Goal: Task Accomplishment & Management: Manage account settings

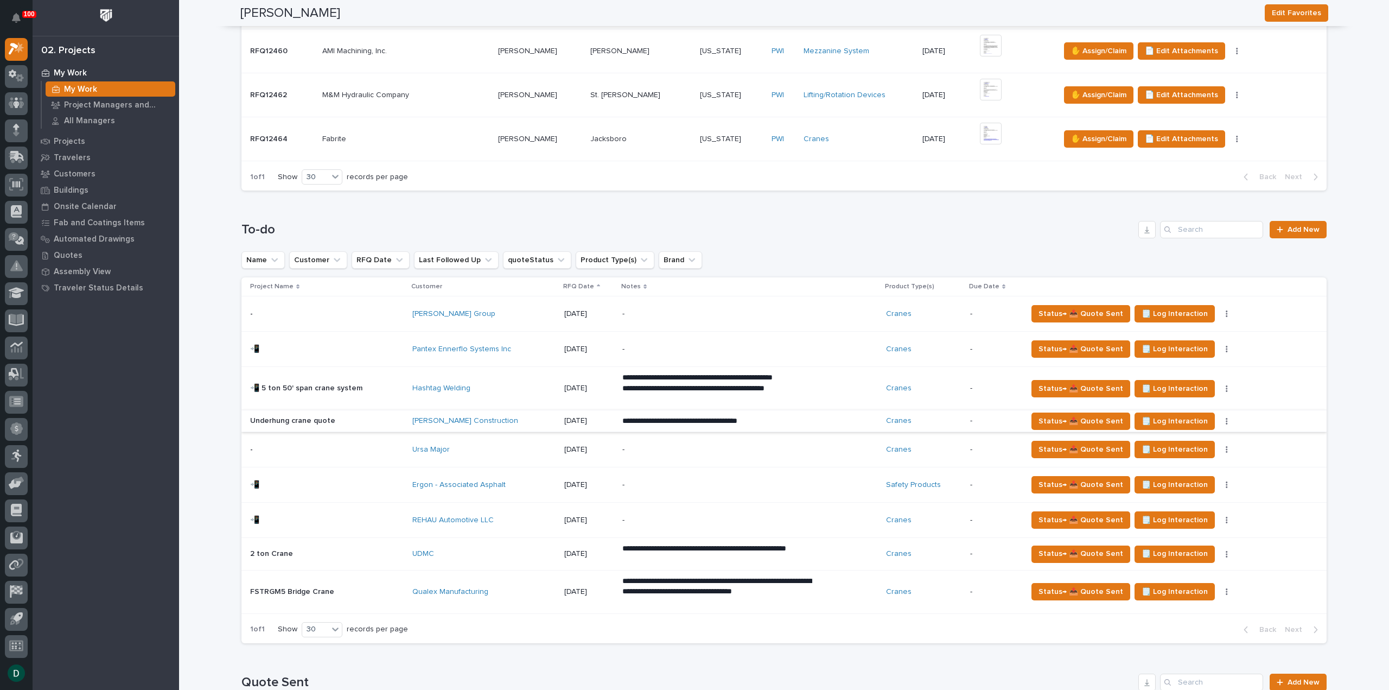
scroll to position [543, 0]
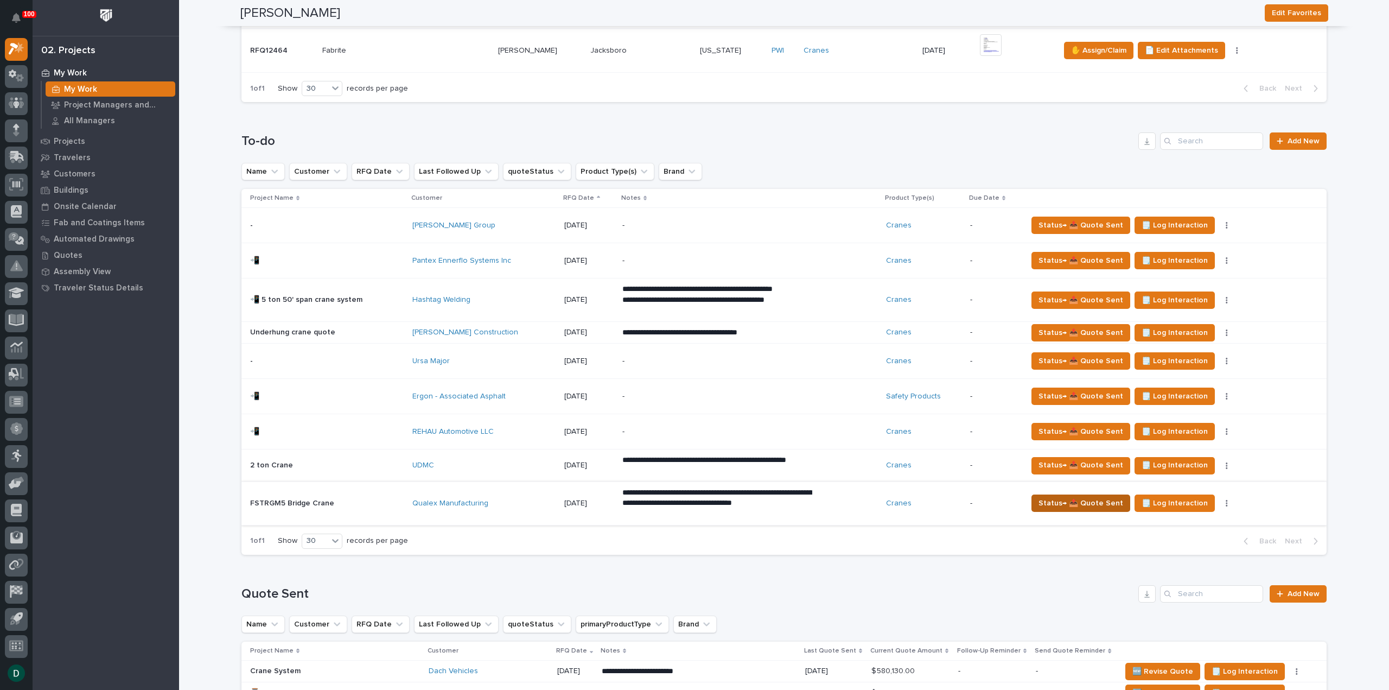
click at [1103, 502] on span "Status→ 📤 Quote Sent" at bounding box center [1081, 503] width 85 height 13
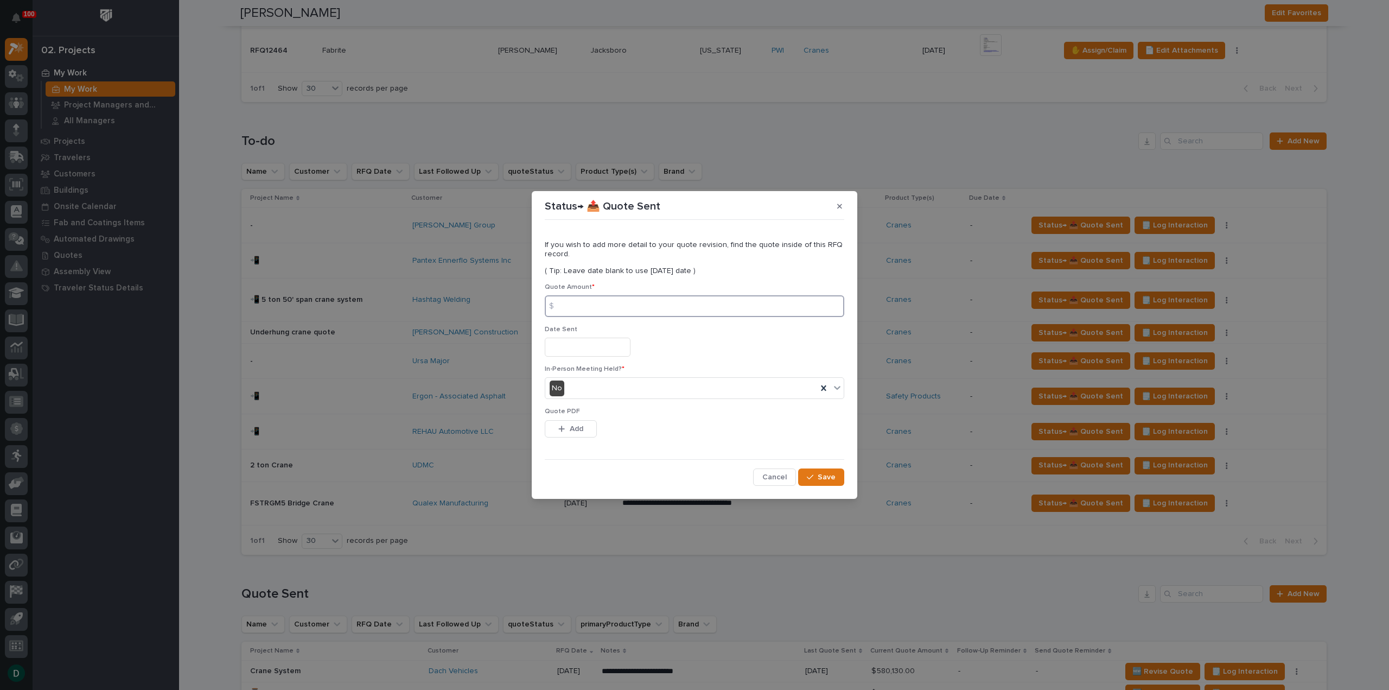
click at [618, 306] on input at bounding box center [695, 306] width 300 height 22
type input "120143"
click at [587, 349] on input "text" at bounding box center [588, 347] width 86 height 19
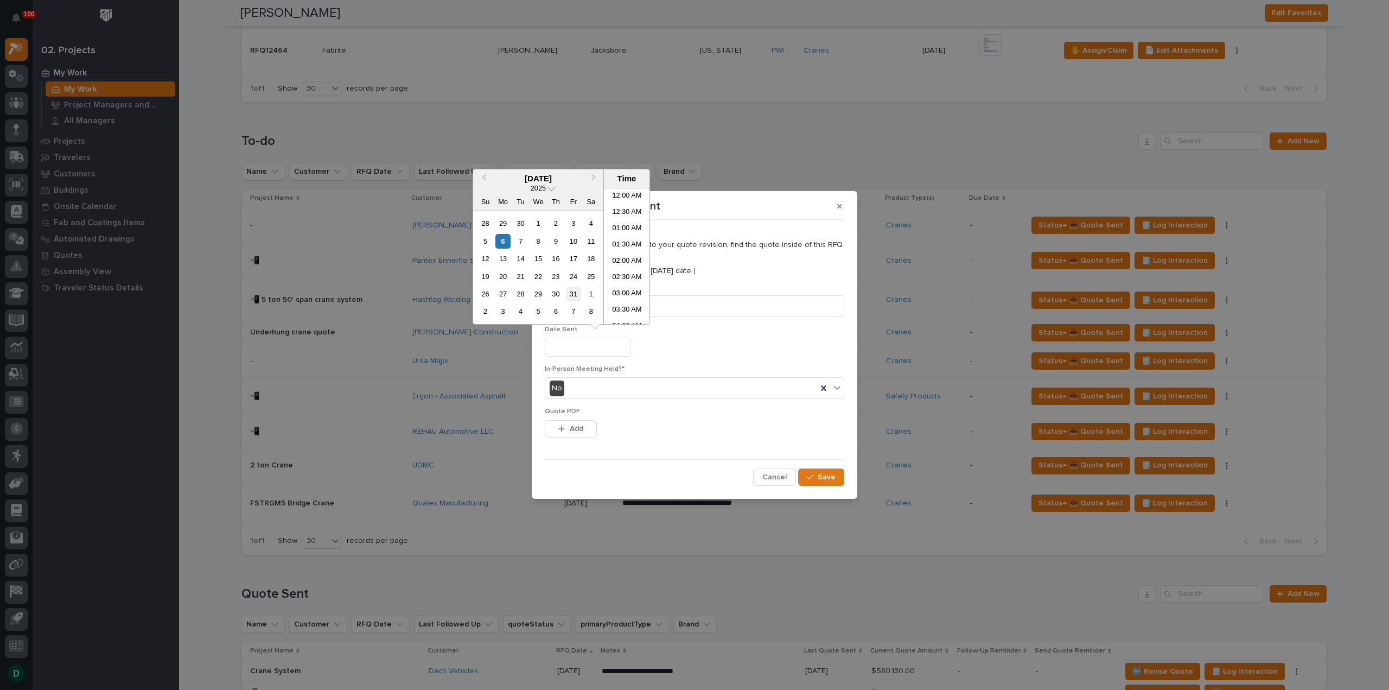
scroll to position [412, 0]
click at [506, 241] on div "6" at bounding box center [502, 241] width 15 height 15
type input "**********"
click at [583, 429] on button "Add" at bounding box center [571, 428] width 52 height 17
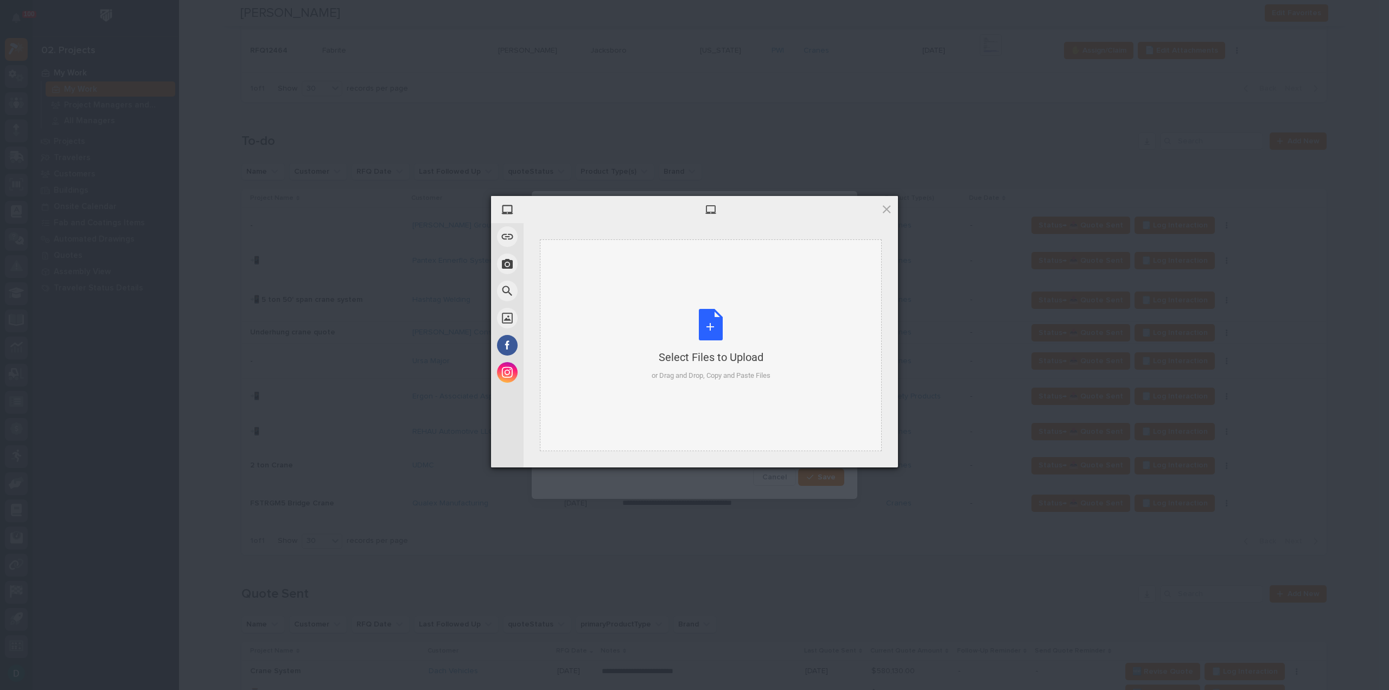
click at [720, 328] on div "Select Files to Upload or Drag and Drop, Copy and Paste Files" at bounding box center [711, 345] width 119 height 72
click at [861, 451] on span "Upload 1" at bounding box center [865, 453] width 21 height 8
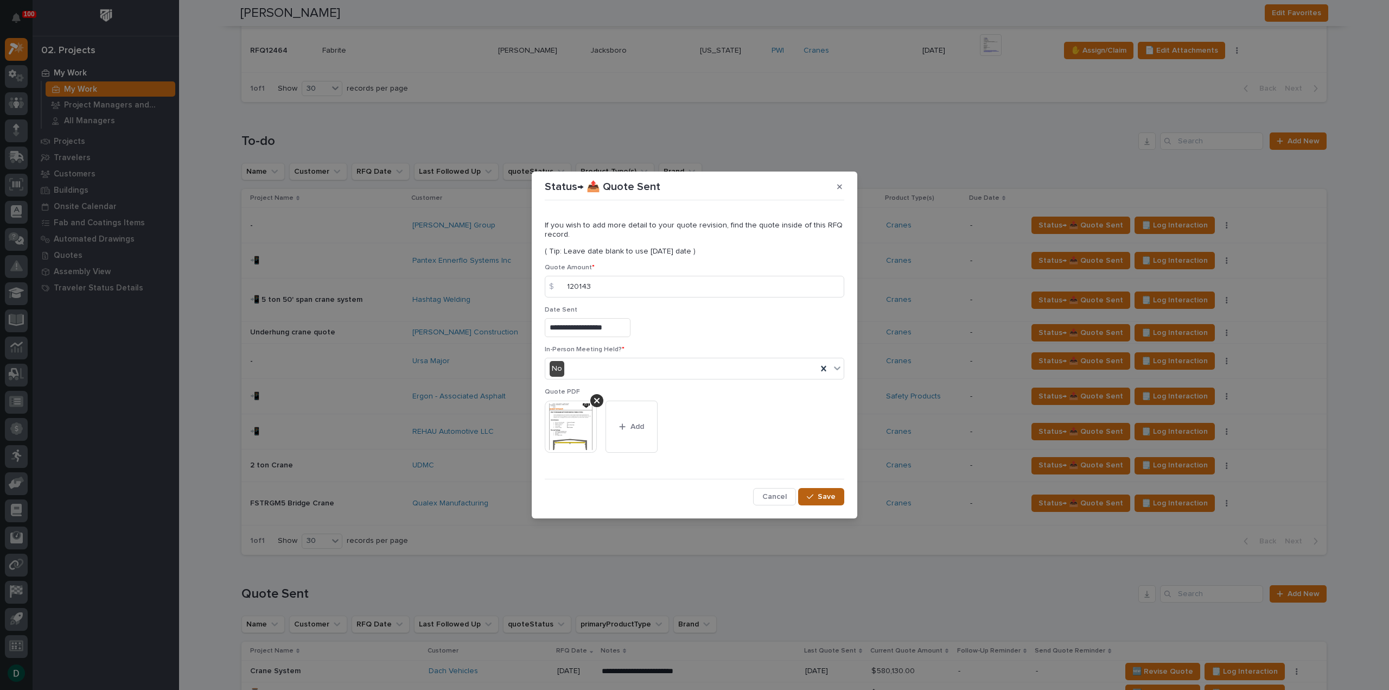
click at [829, 496] on span "Save" at bounding box center [827, 497] width 18 height 10
